Goal: Transaction & Acquisition: Download file/media

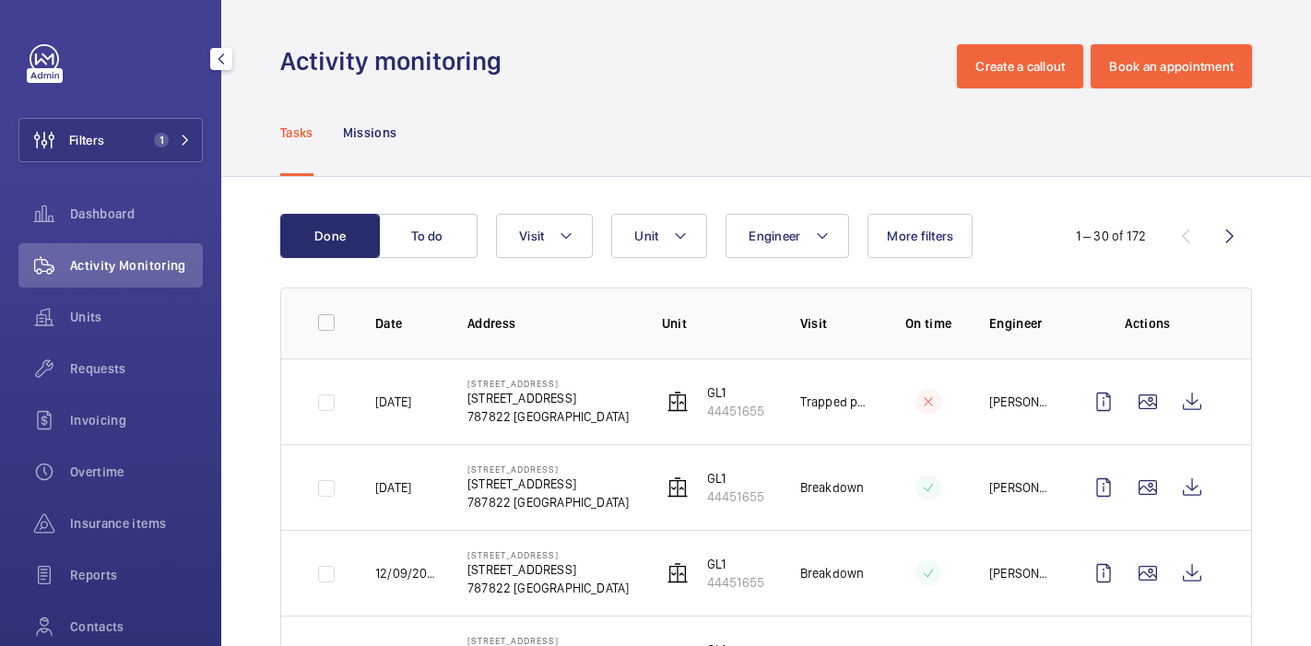
click at [116, 136] on button "Filters 1" at bounding box center [110, 140] width 184 height 44
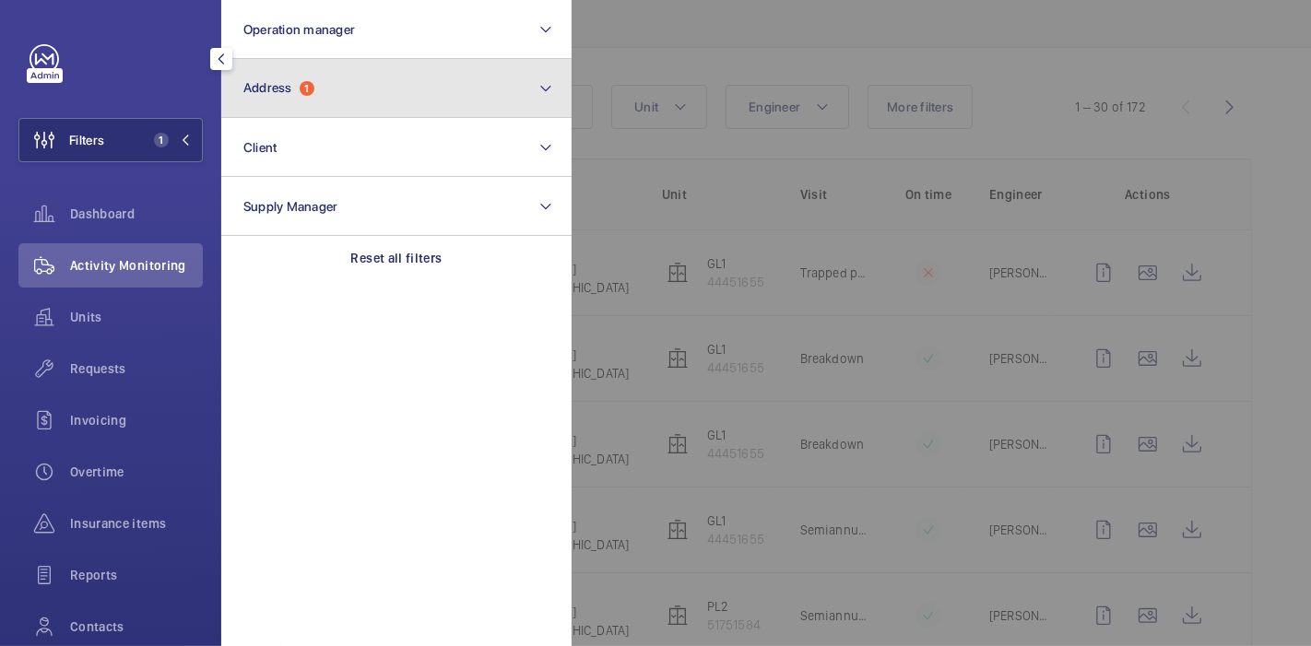
click at [342, 71] on button "Address 1" at bounding box center [396, 88] width 350 height 59
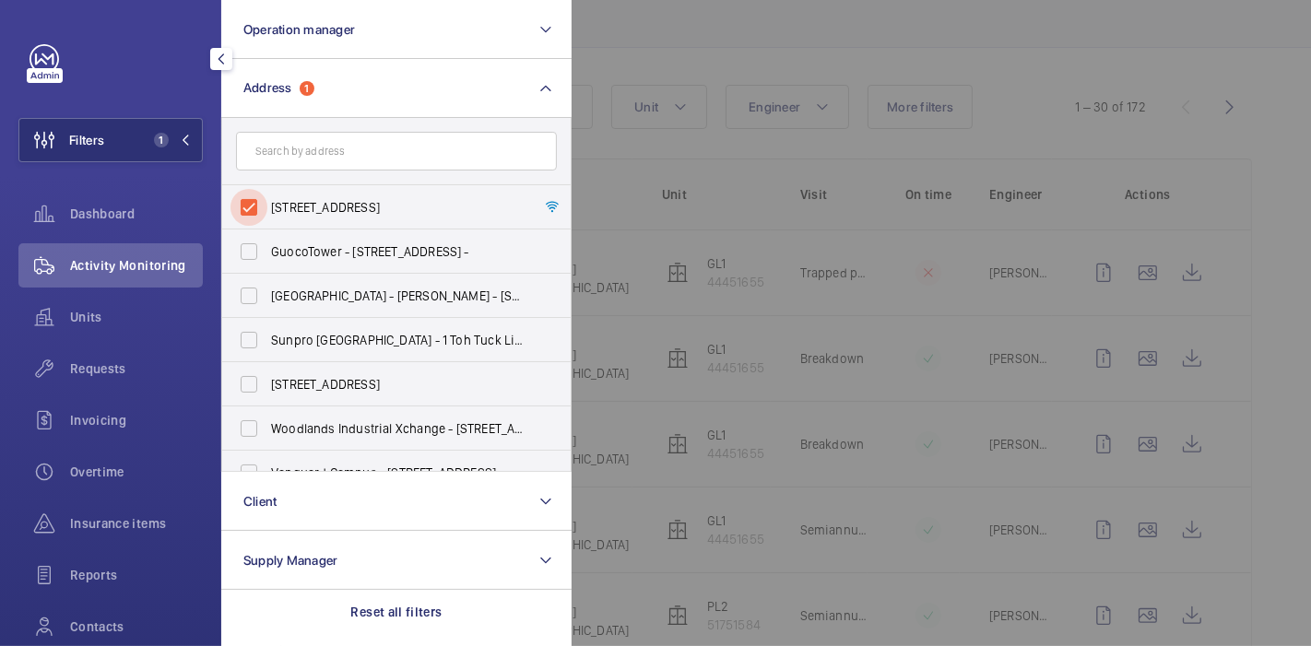
click at [242, 208] on input "[STREET_ADDRESS]" at bounding box center [249, 207] width 37 height 37
checkbox input "false"
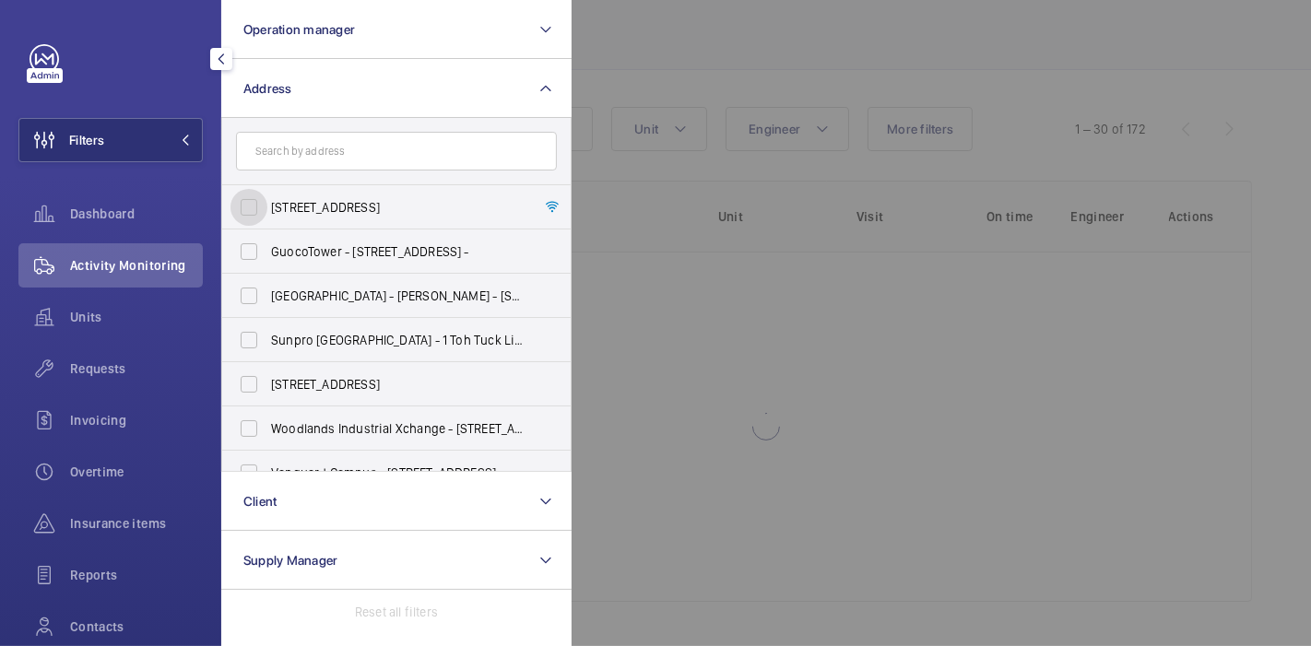
scroll to position [106, 0]
click at [318, 148] on input "text" at bounding box center [396, 151] width 321 height 39
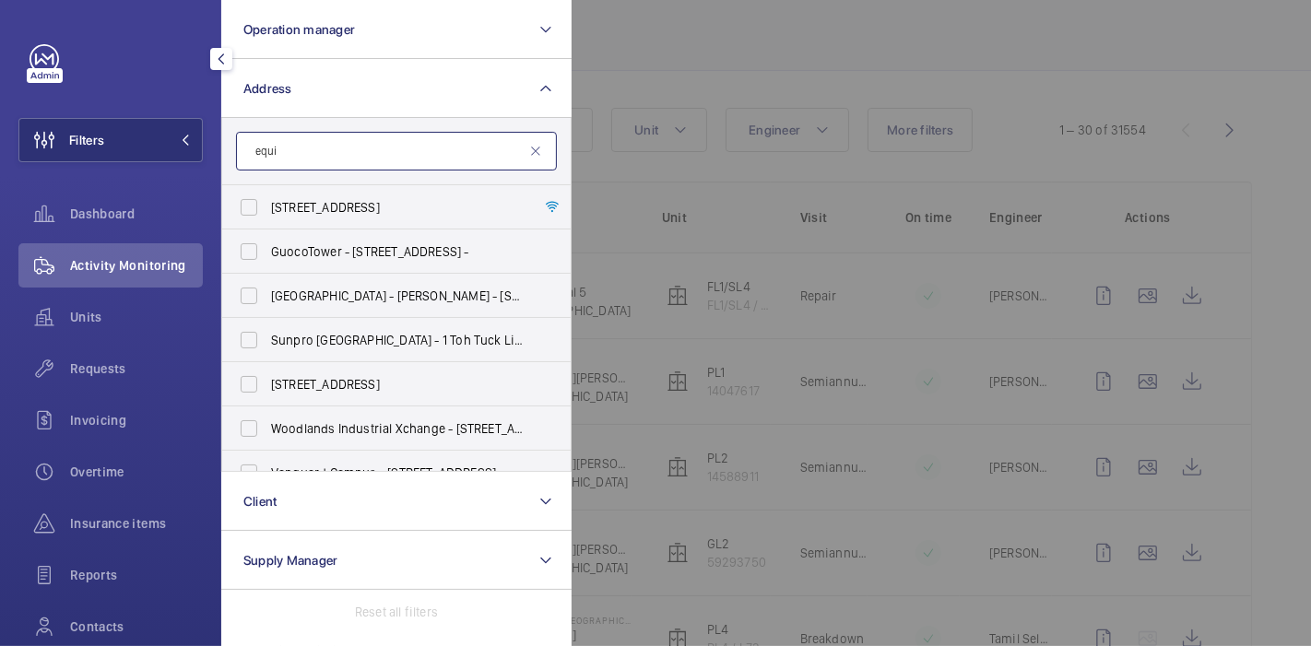
scroll to position [129, 0]
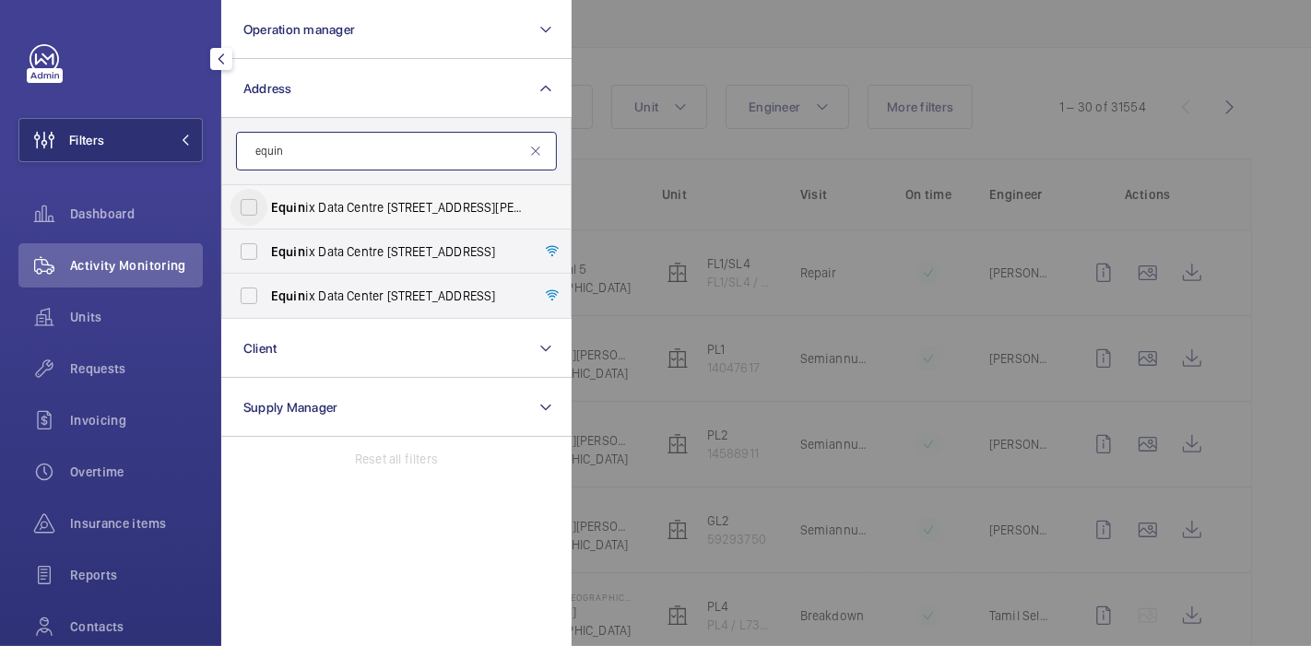
type input "equin"
click at [244, 207] on input "Equin ix Data Centre SG4 - [STREET_ADDRESS][PERSON_NAME]" at bounding box center [249, 207] width 37 height 37
checkbox input "true"
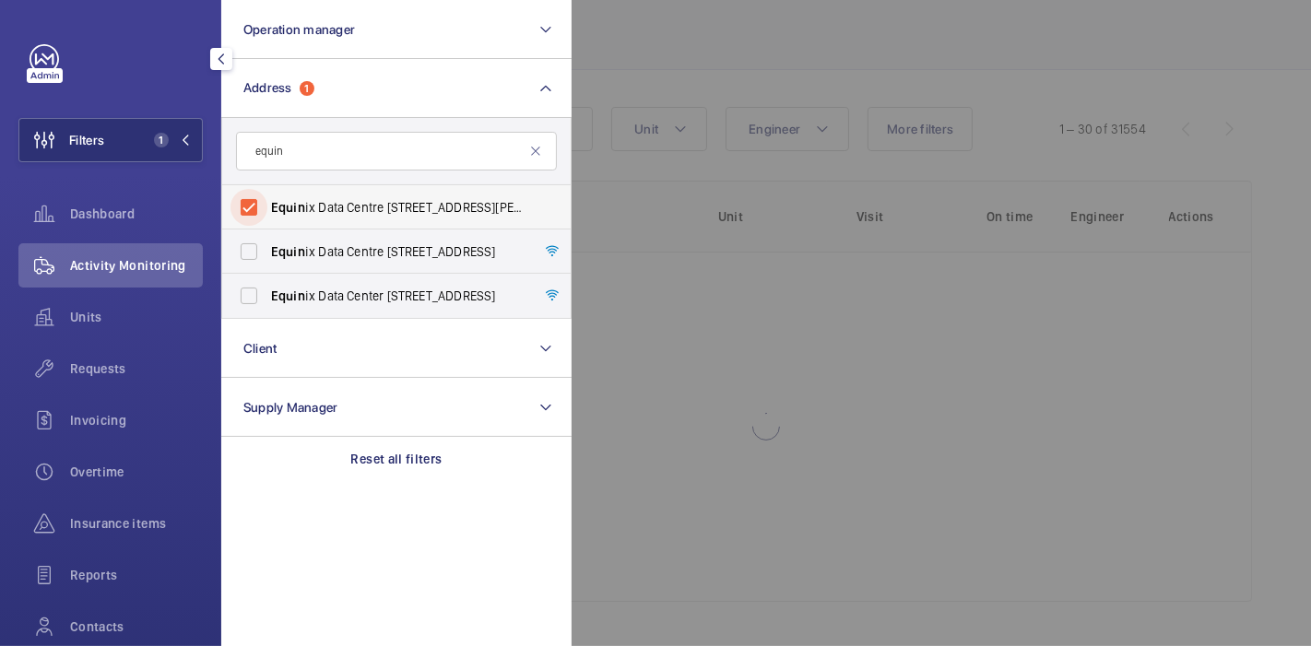
scroll to position [106, 0]
click at [664, 25] on div at bounding box center [1227, 323] width 1311 height 646
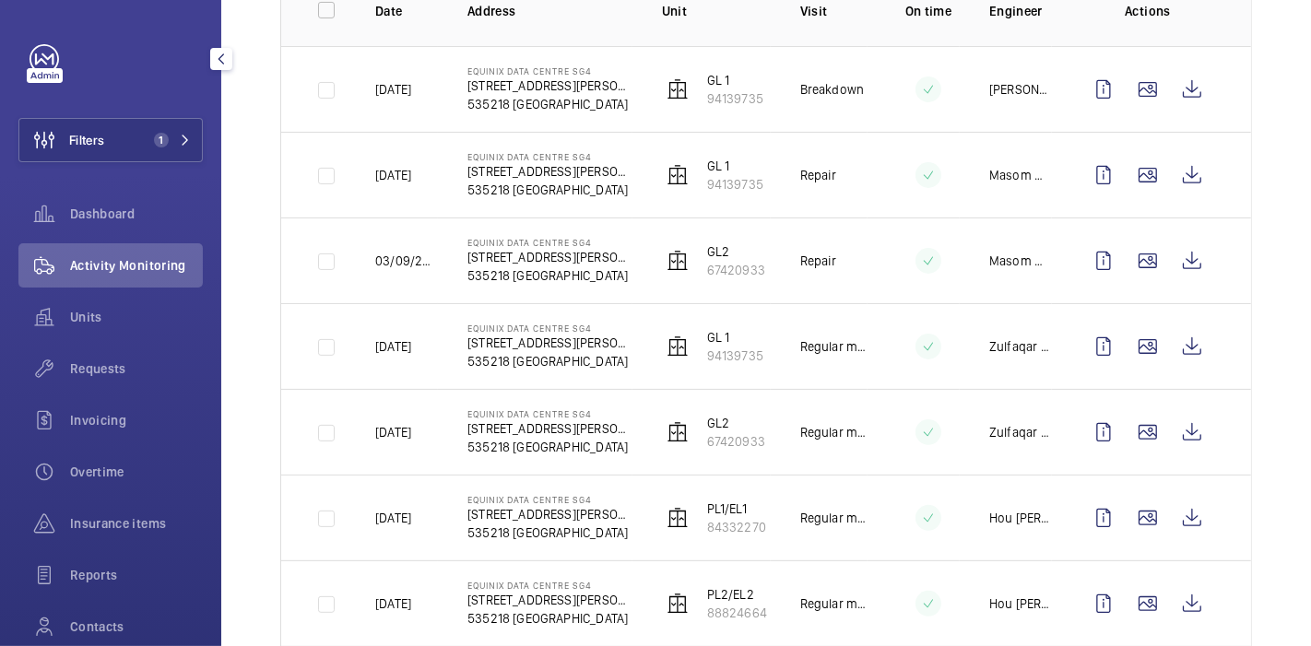
scroll to position [385, 0]
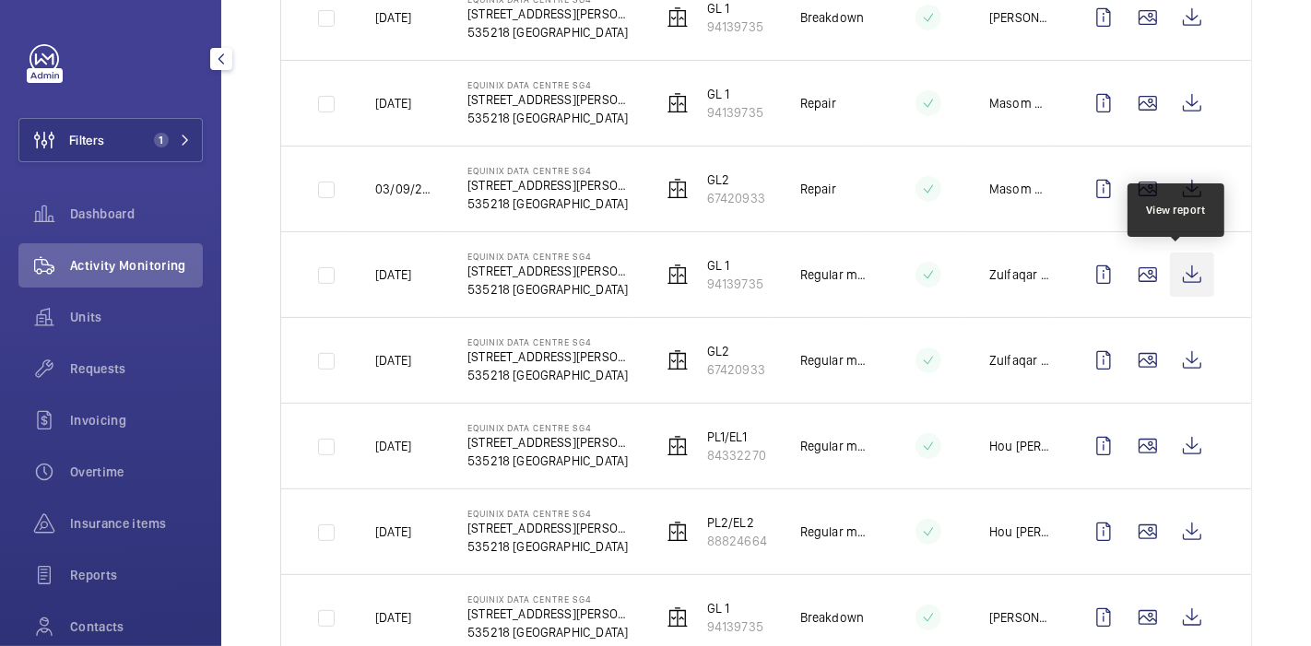
click at [1182, 262] on wm-front-icon-button at bounding box center [1192, 275] width 44 height 44
